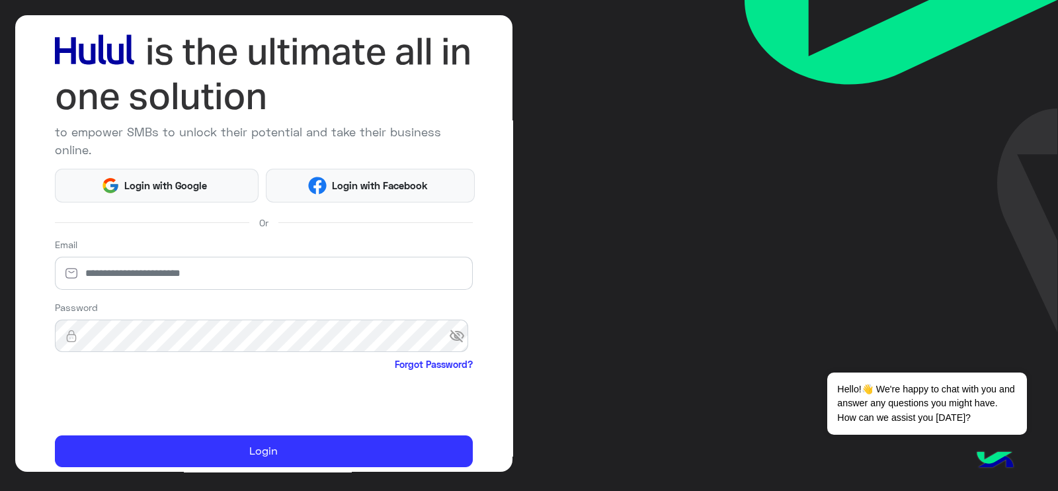
scroll to position [65, 0]
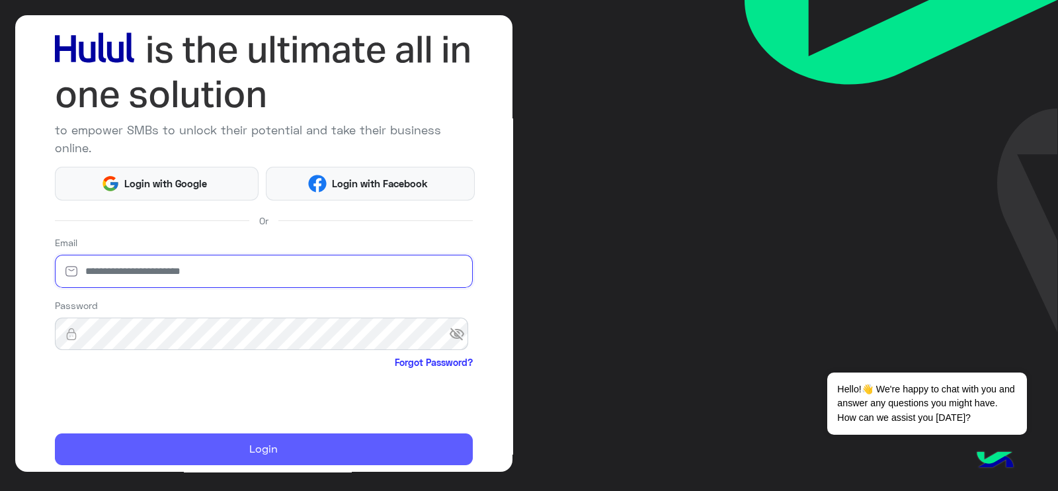
type input "**********"
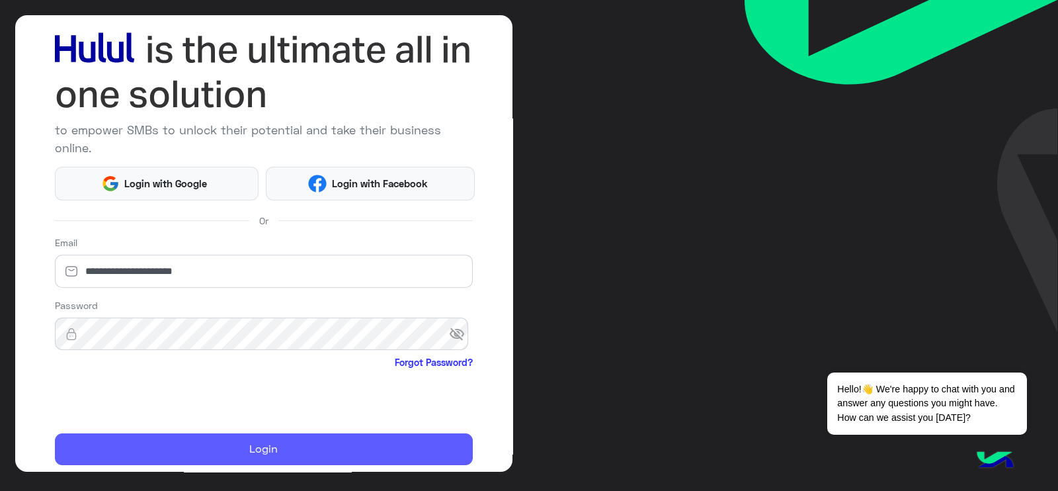
click at [178, 232] on button "Login" at bounding box center [264, 449] width 418 height 32
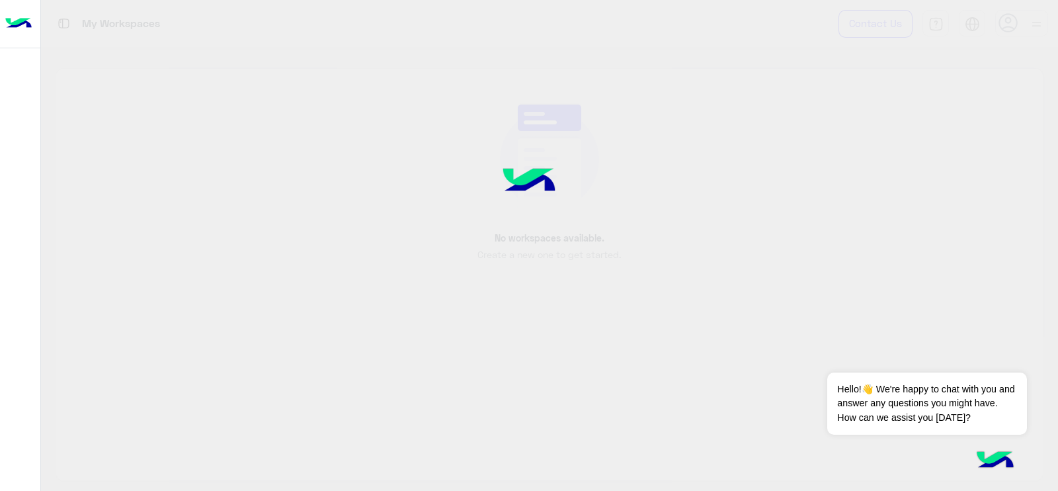
click at [189, 232] on div at bounding box center [529, 245] width 1058 height 491
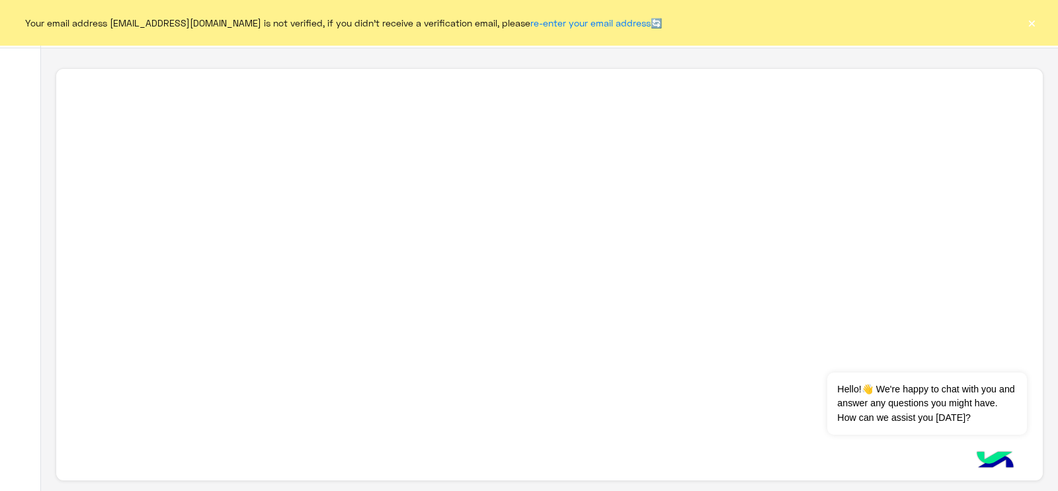
click at [443, 22] on button "×" at bounding box center [1031, 22] width 13 height 13
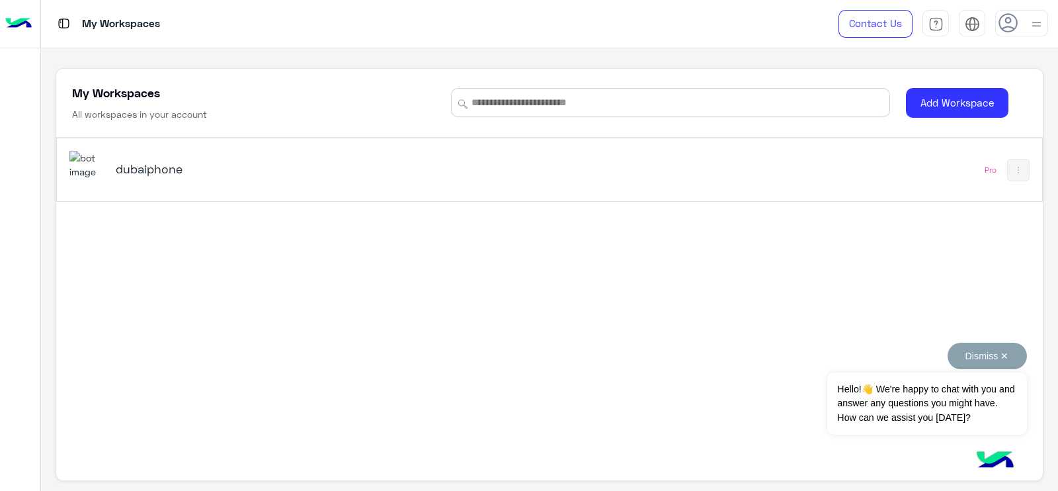
click at [443, 232] on button "Dismiss ✕" at bounding box center [987, 356] width 79 height 26
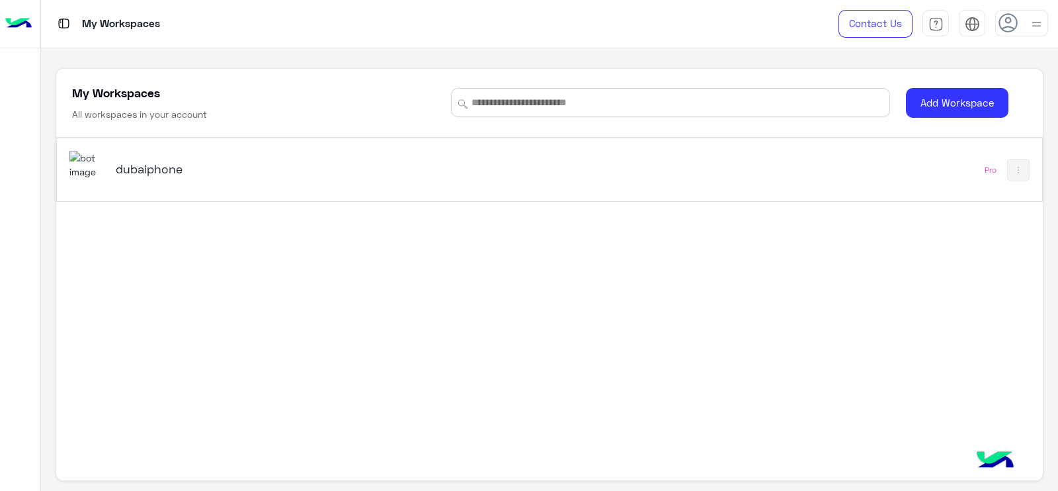
click at [211, 165] on h5 "dubaiphone" at bounding box center [289, 169] width 346 height 16
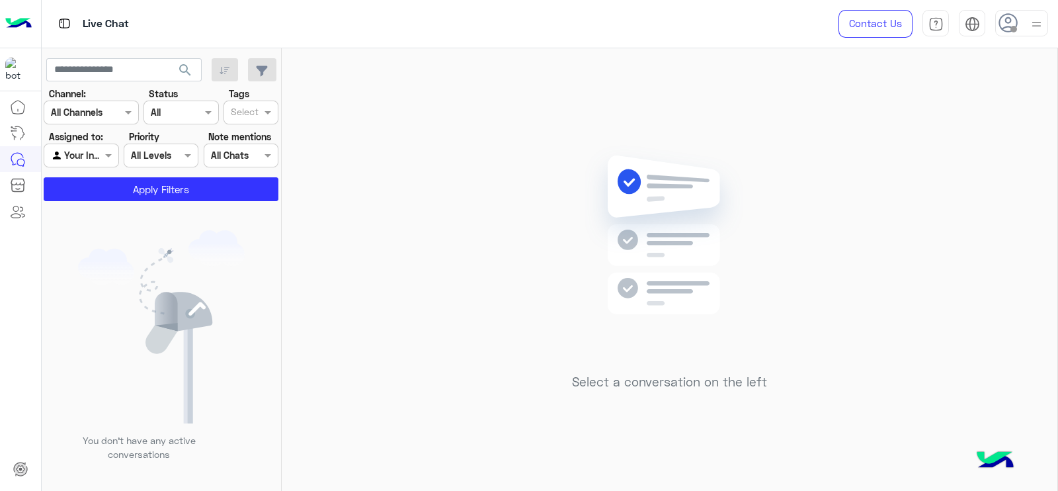
click at [77, 160] on input "text" at bounding box center [66, 156] width 30 height 14
click at [84, 183] on b "Unassigned" at bounding box center [89, 181] width 50 height 11
paste input "**********"
click at [59, 64] on input "**********" at bounding box center [123, 70] width 155 height 24
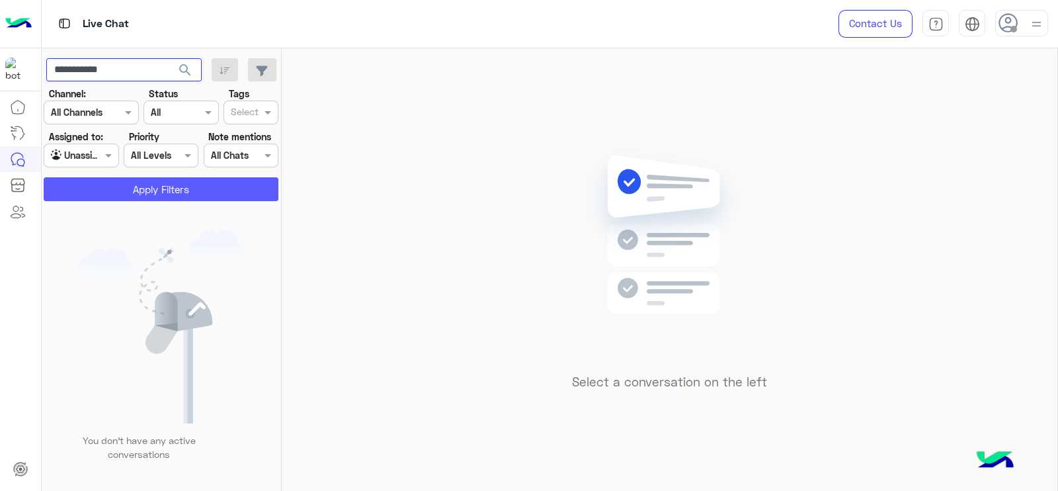
type input "**********"
click at [123, 190] on button "Apply Filters" at bounding box center [161, 189] width 235 height 24
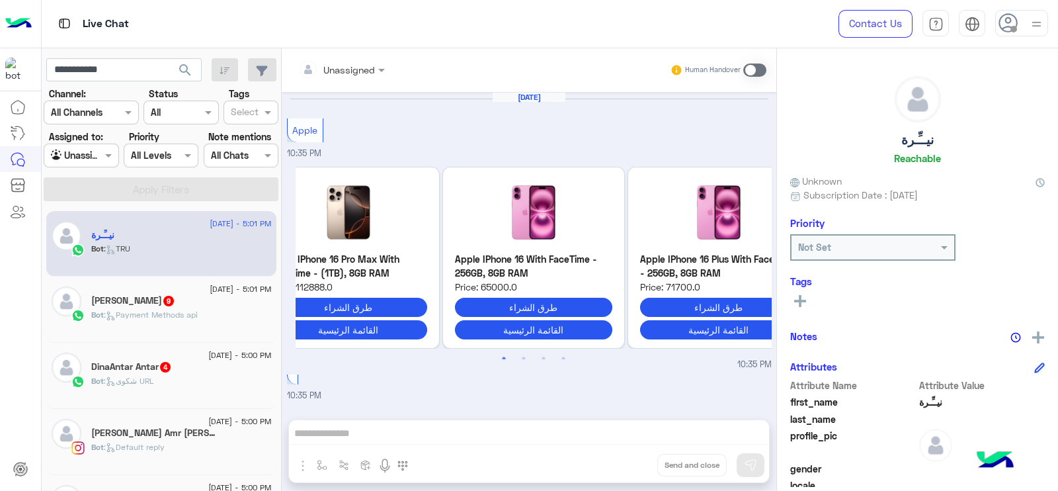
scroll to position [2238, 0]
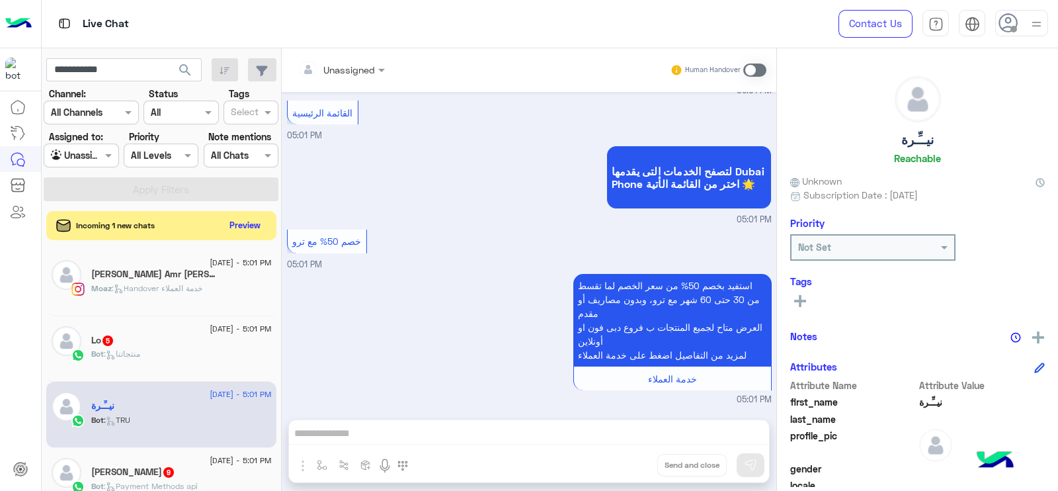
click at [167, 114] on input "text" at bounding box center [166, 113] width 30 height 14
click at [168, 183] on b "Closed" at bounding box center [164, 188] width 29 height 11
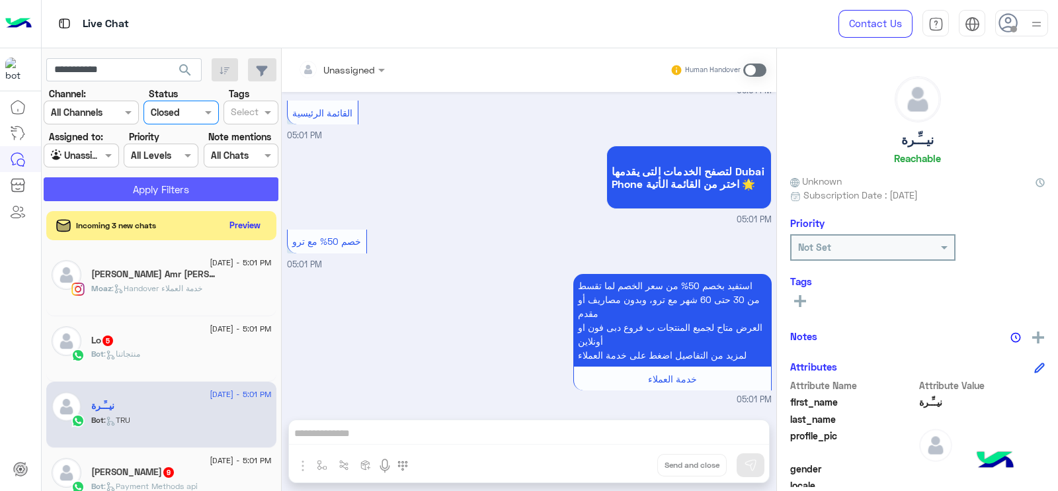
click at [168, 182] on button "Apply Filters" at bounding box center [161, 189] width 235 height 24
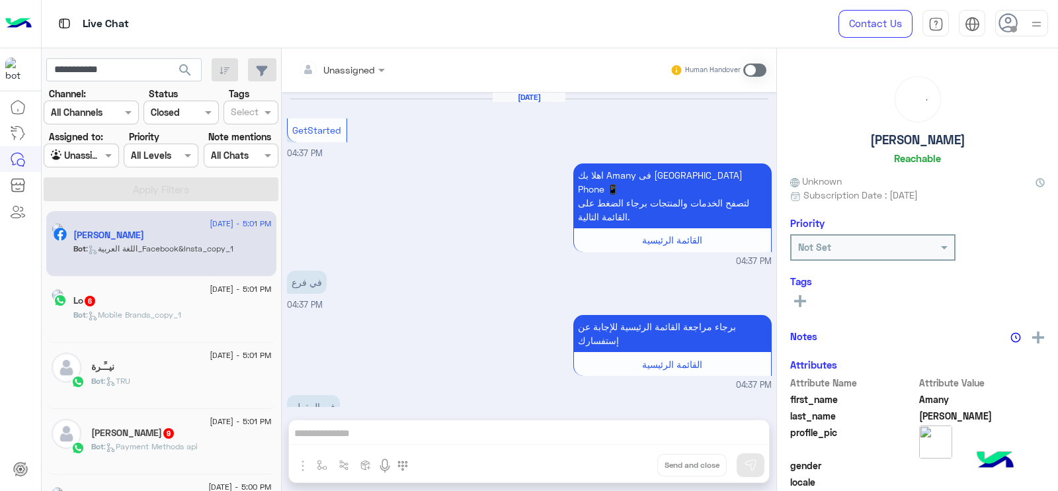
scroll to position [664, 0]
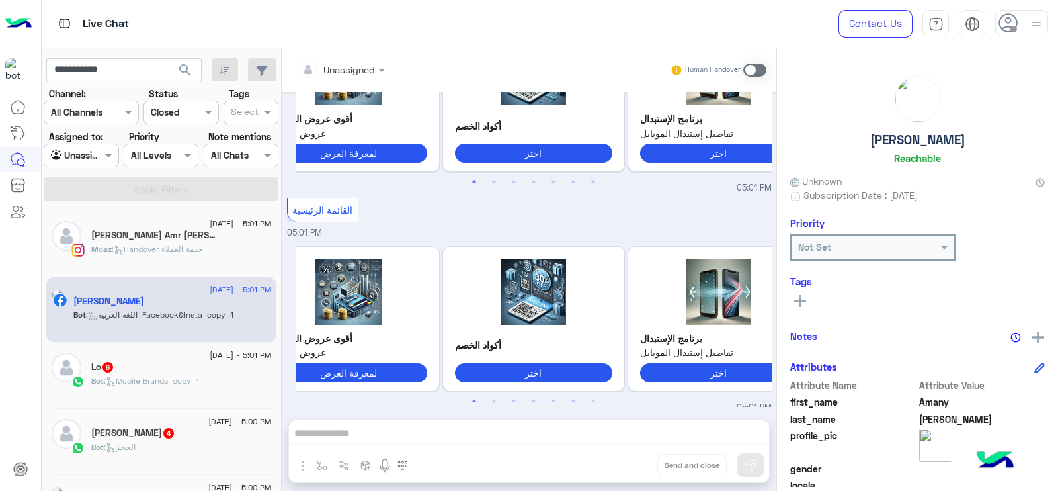
click at [93, 110] on input "text" at bounding box center [75, 113] width 48 height 14
click at [83, 189] on b "WhatsApp" at bounding box center [90, 188] width 46 height 11
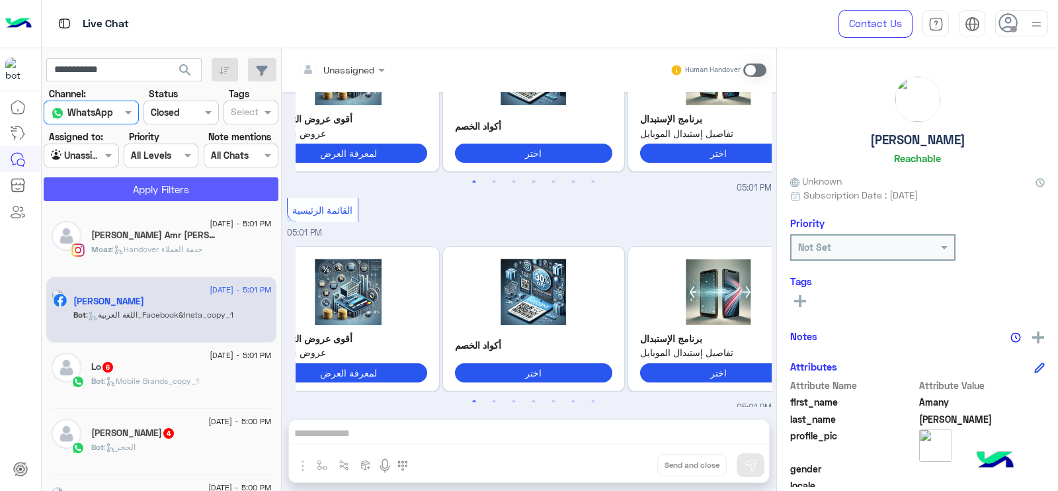
click at [83, 189] on button "Apply Filters" at bounding box center [161, 189] width 235 height 24
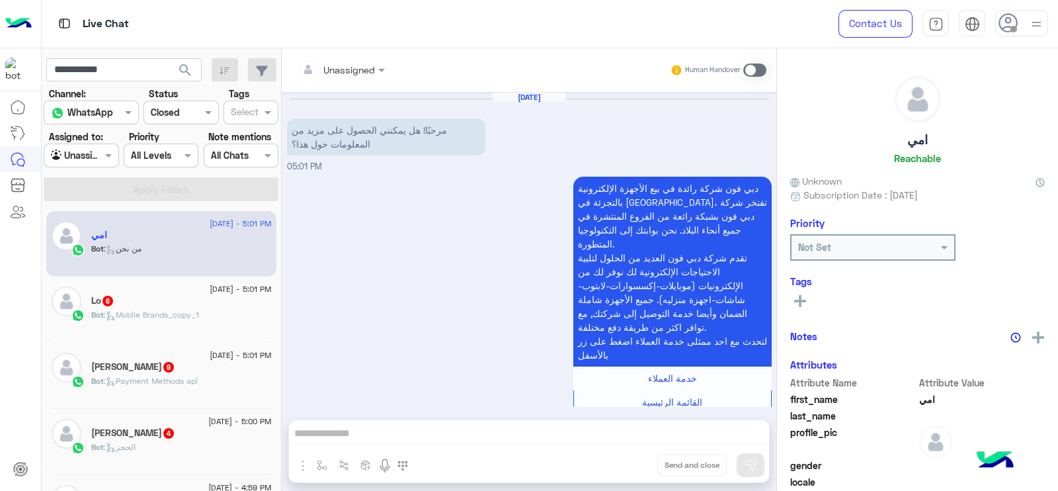
scroll to position [9, 0]
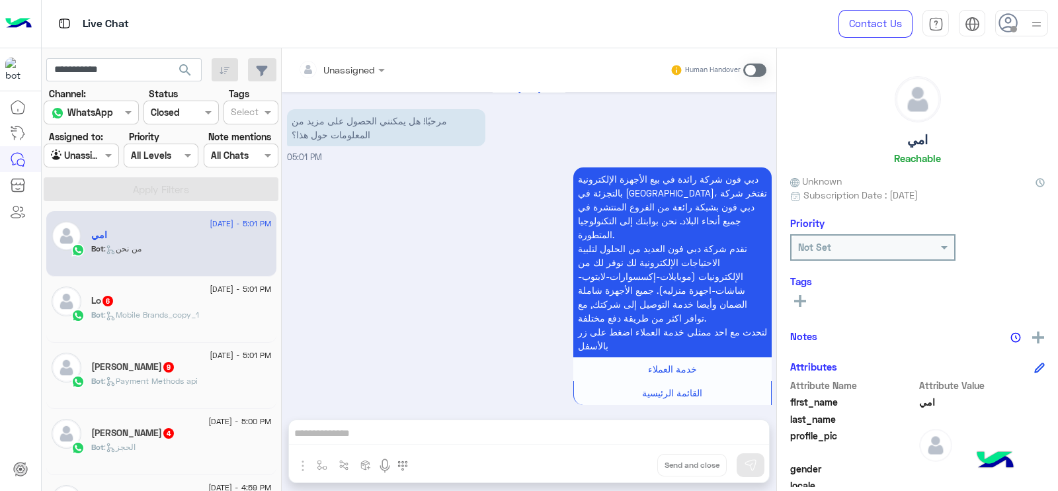
click at [198, 109] on div at bounding box center [180, 112] width 73 height 15
click at [169, 207] on b "Unread" at bounding box center [165, 212] width 31 height 11
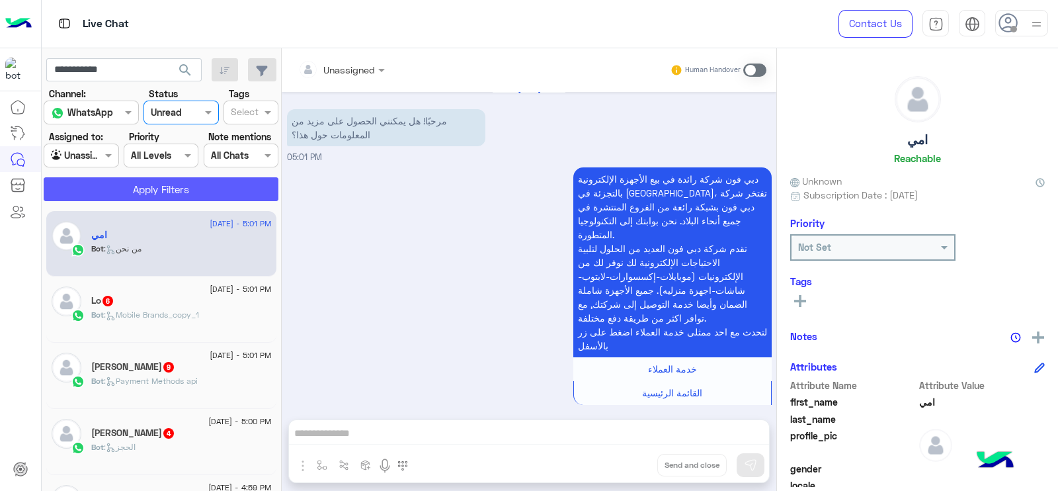
click at [169, 183] on button "Apply Filters" at bounding box center [161, 189] width 235 height 24
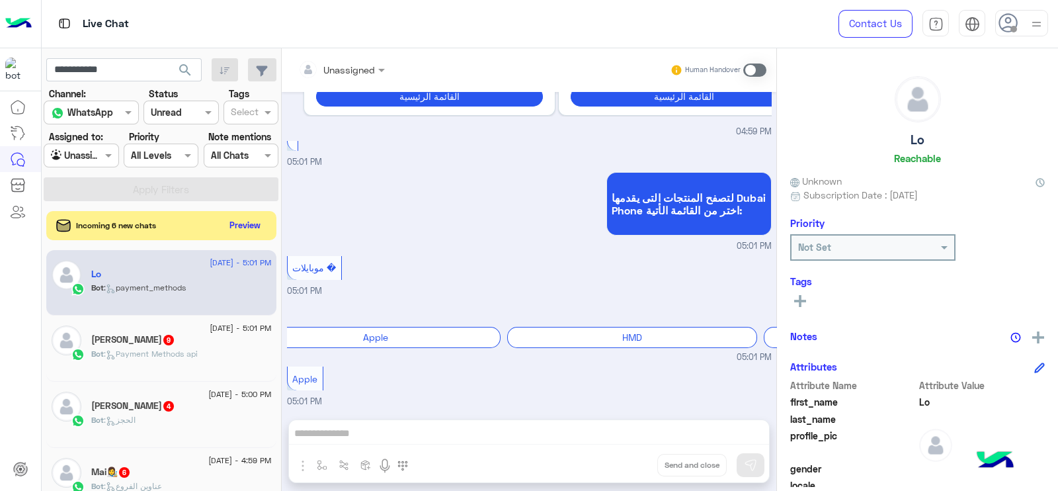
scroll to position [1715, 0]
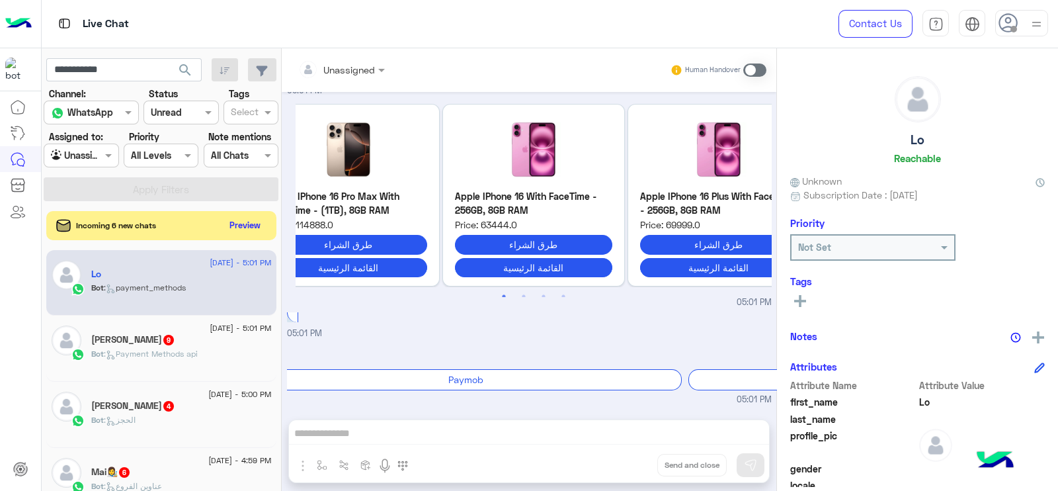
click at [96, 150] on div at bounding box center [80, 155] width 73 height 15
click at [76, 203] on b "Your Inbox" at bounding box center [87, 206] width 46 height 11
